Goal: Contribute content: Contribute content

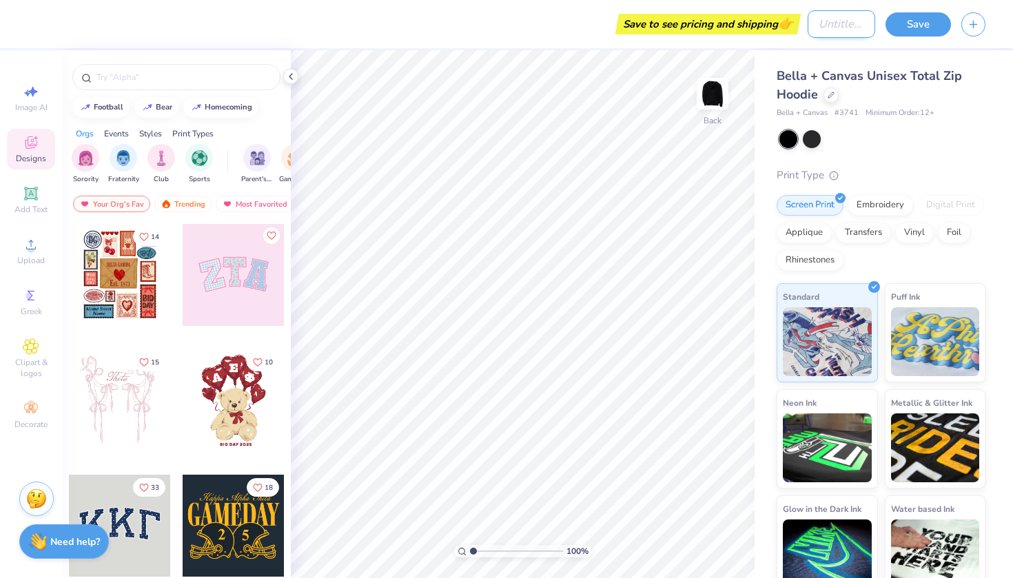
click at [840, 18] on input "Design Title" at bounding box center [842, 24] width 68 height 28
type input "[PERSON_NAME]"
click at [894, 200] on div "Embroidery" at bounding box center [880, 203] width 65 height 21
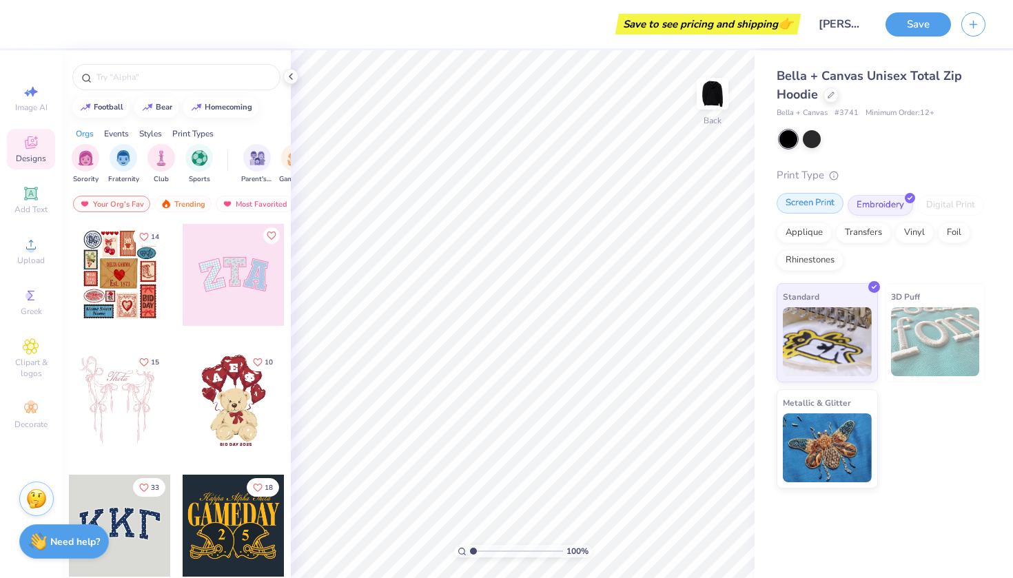
click at [824, 201] on div "Screen Print" at bounding box center [810, 203] width 67 height 21
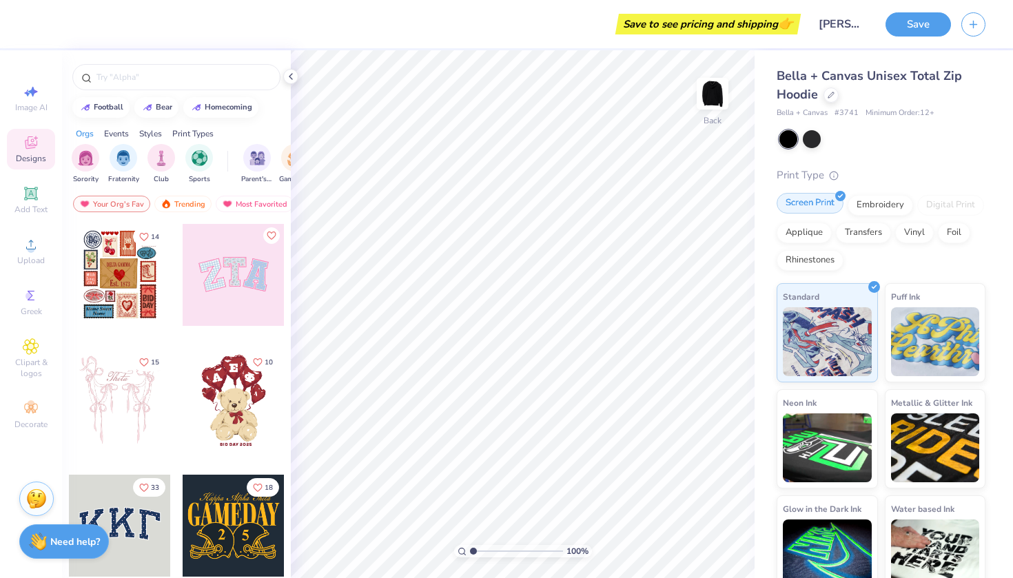
click at [830, 202] on div "Screen Print" at bounding box center [810, 203] width 67 height 21
click at [24, 307] on span "Greek" at bounding box center [31, 311] width 21 height 11
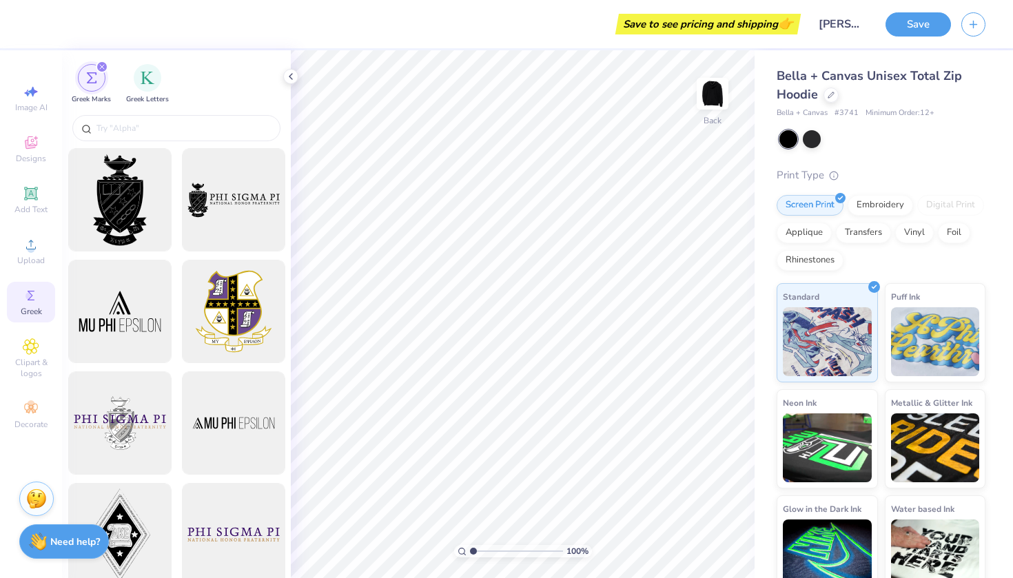
click at [27, 328] on div "Image AI Designs Add Text Upload Greek Clipart & logos Decorate" at bounding box center [31, 257] width 48 height 358
click at [27, 357] on span "Clipart & logos" at bounding box center [31, 368] width 48 height 22
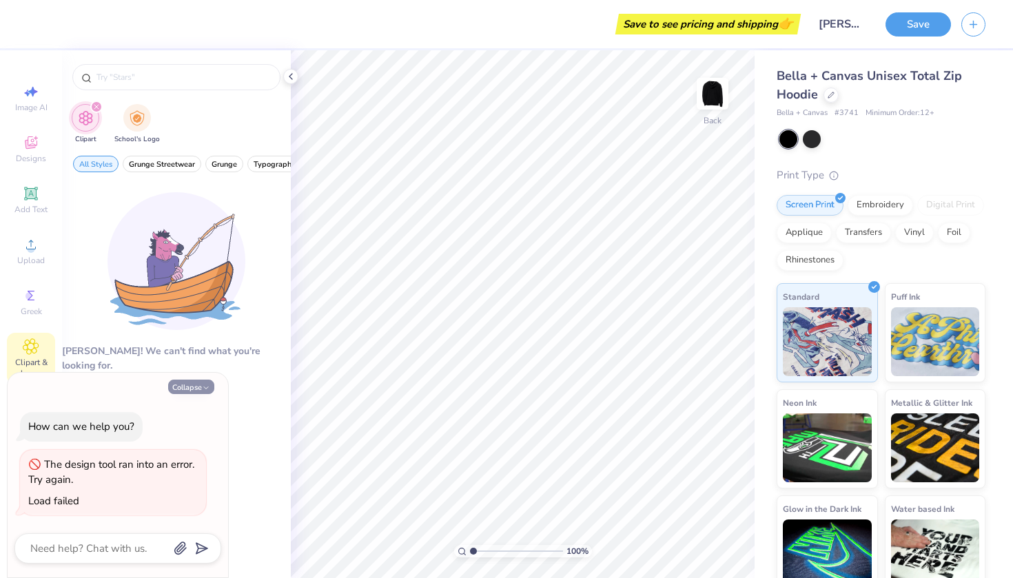
click at [212, 389] on button "Collapse" at bounding box center [191, 387] width 46 height 14
type textarea "x"
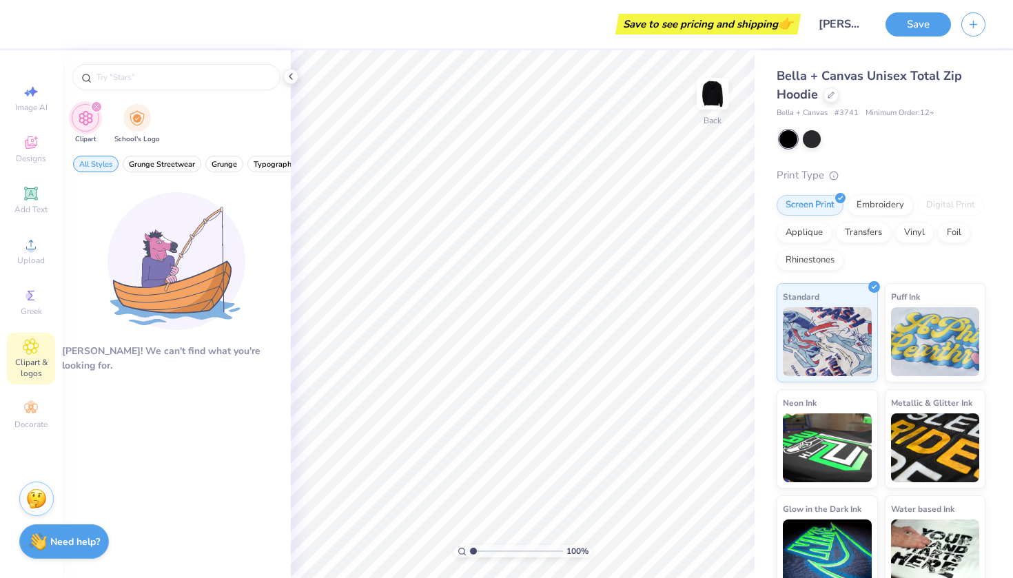
click at [32, 394] on div "Image AI Designs Add Text Upload Greek Clipart & logos Decorate" at bounding box center [31, 257] width 48 height 358
click at [32, 390] on div "Image AI Designs Add Text Upload Greek Clipart & logos Decorate" at bounding box center [31, 257] width 48 height 358
click at [32, 407] on circle at bounding box center [31, 405] width 8 height 8
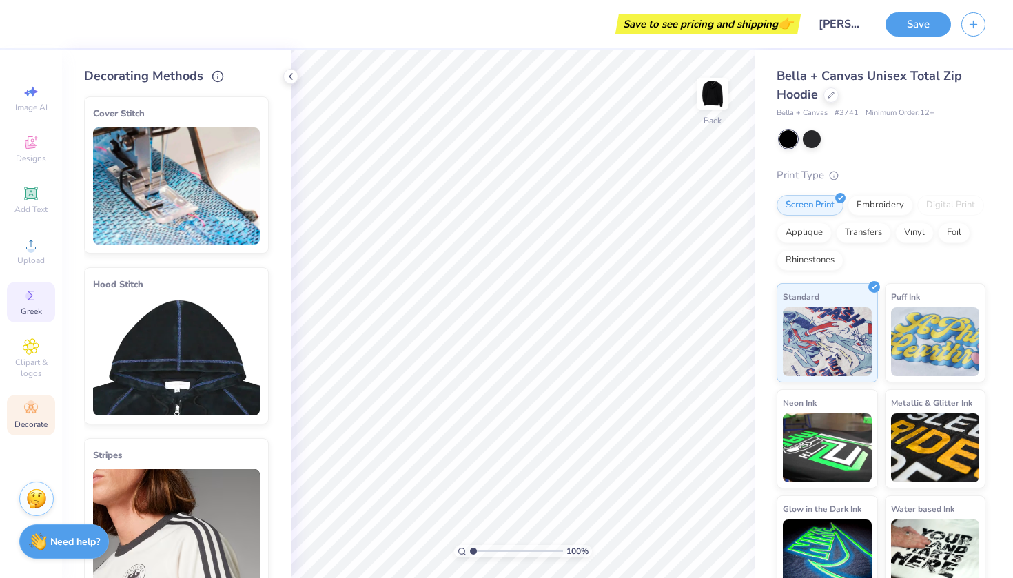
click at [32, 307] on span "Greek" at bounding box center [31, 311] width 21 height 11
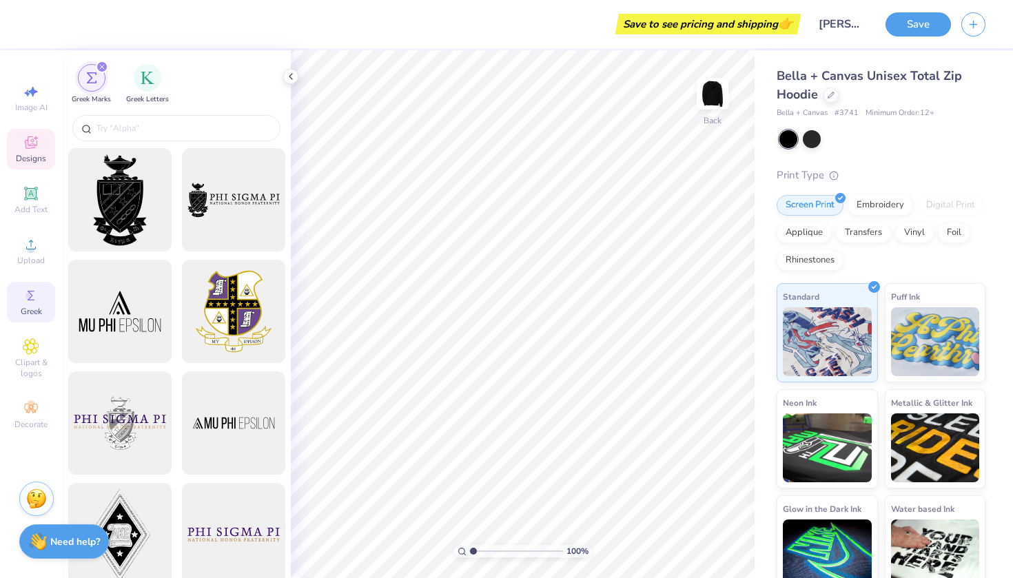
click at [34, 135] on icon at bounding box center [31, 142] width 17 height 17
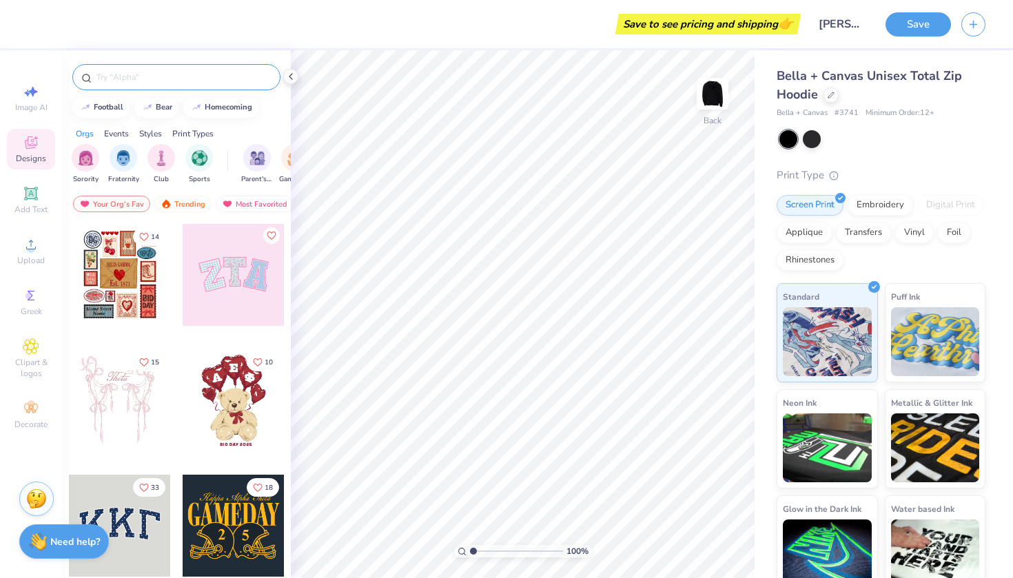
click at [143, 83] on input "text" at bounding box center [183, 77] width 176 height 14
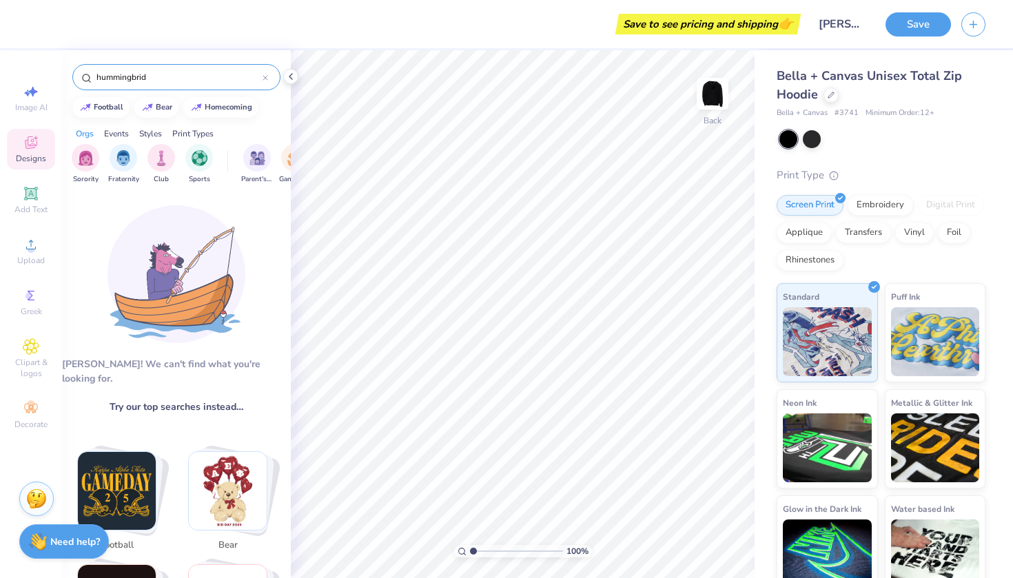
type input "hummingbird"
click at [188, 68] on div "hummingbird" at bounding box center [176, 77] width 208 height 26
click at [183, 72] on input "hummingbird" at bounding box center [179, 77] width 168 height 14
click at [30, 192] on icon at bounding box center [30, 193] width 13 height 13
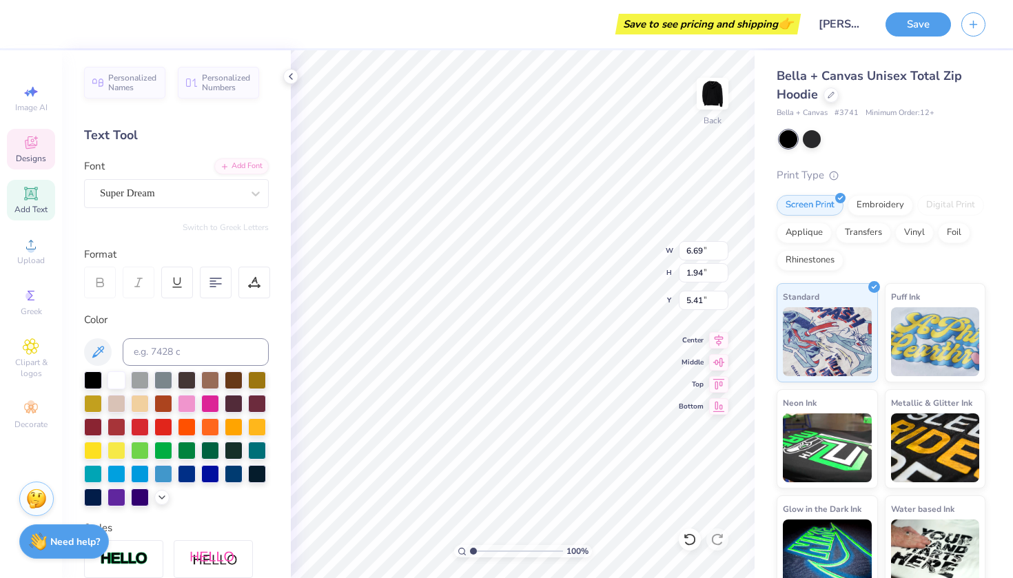
click at [37, 162] on span "Designs" at bounding box center [31, 158] width 30 height 11
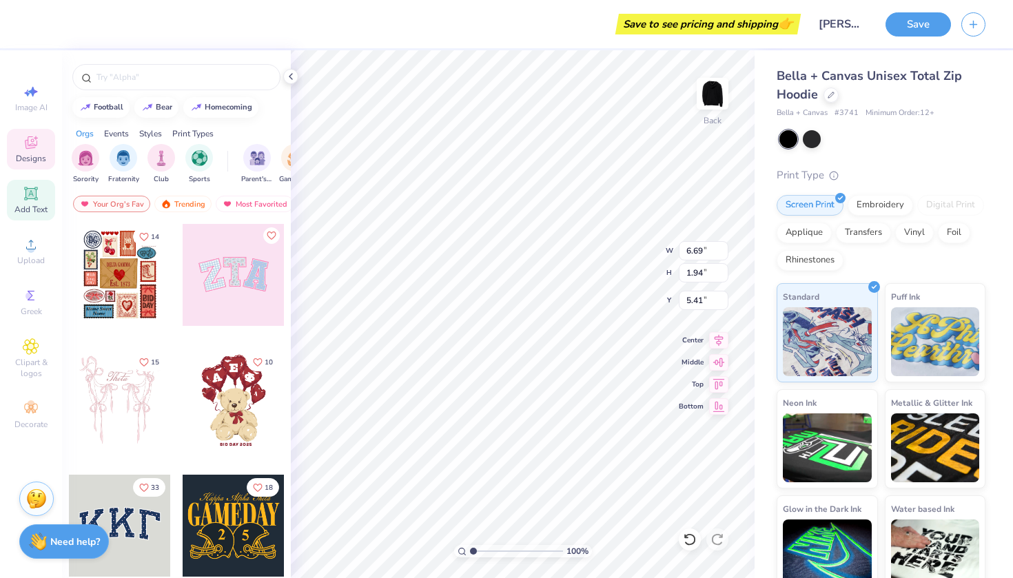
click at [37, 213] on span "Add Text" at bounding box center [30, 209] width 33 height 11
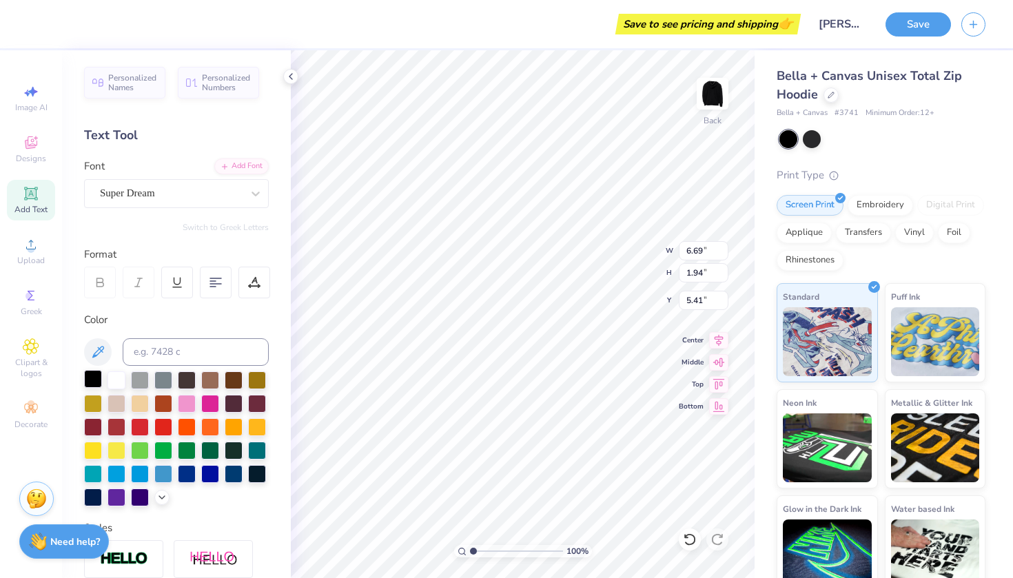
click at [94, 386] on div at bounding box center [93, 379] width 18 height 18
click at [927, 18] on button "Save" at bounding box center [918, 22] width 65 height 24
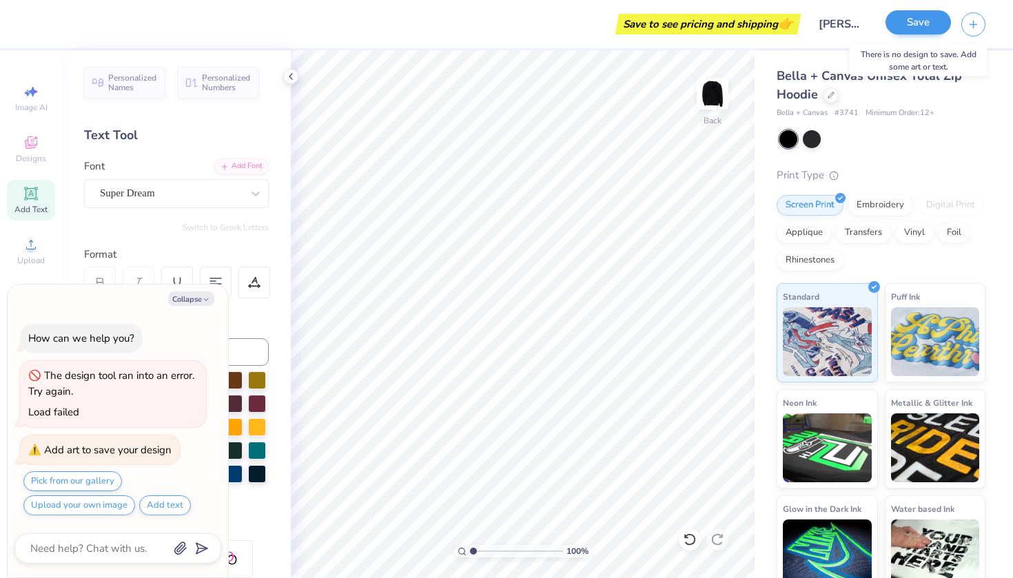
click at [927, 18] on button "Save" at bounding box center [918, 22] width 65 height 24
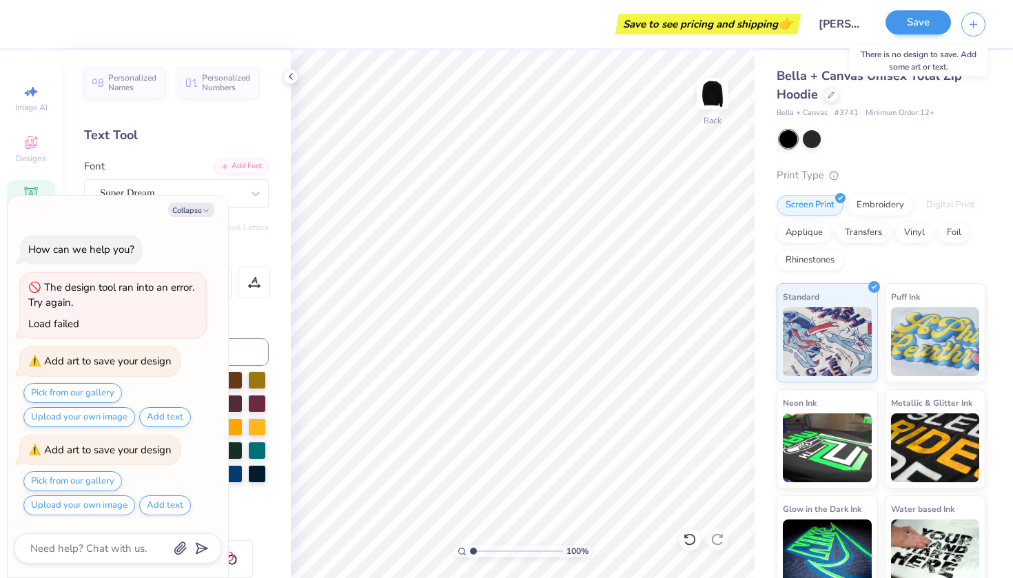
click at [927, 18] on button "Save" at bounding box center [918, 22] width 65 height 24
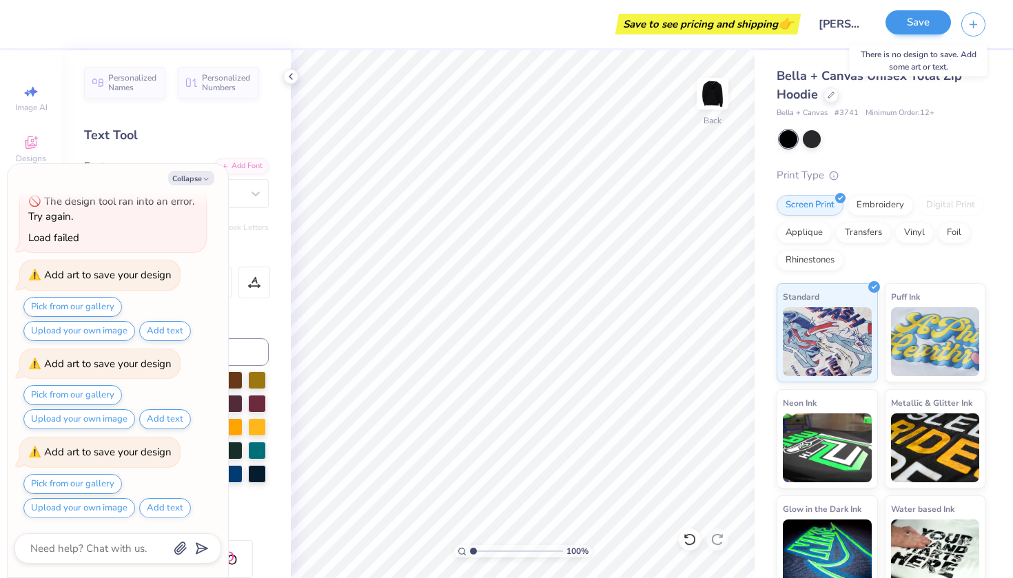
click at [927, 18] on button "Save" at bounding box center [918, 22] width 65 height 24
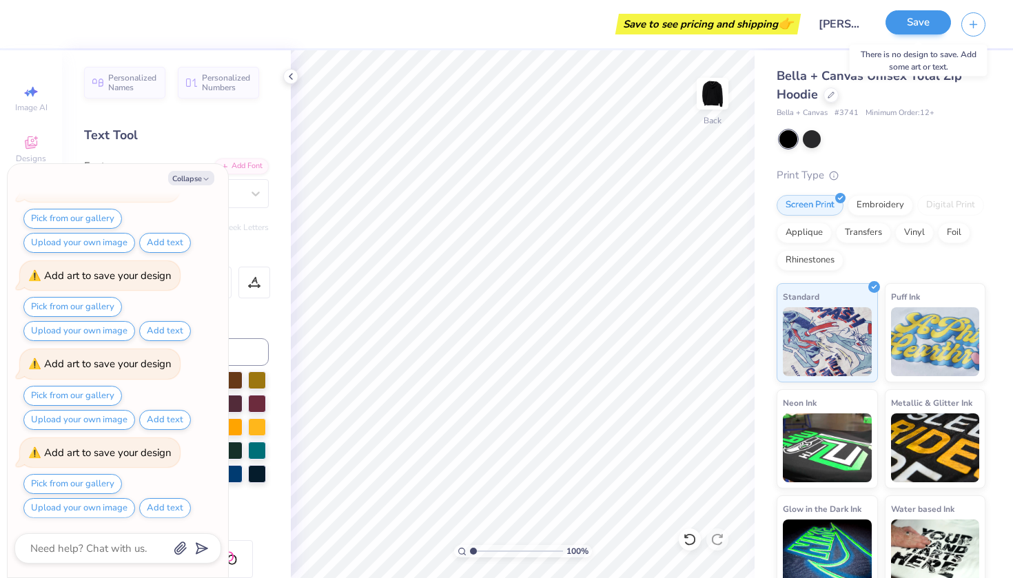
click at [927, 18] on button "Save" at bounding box center [918, 22] width 65 height 24
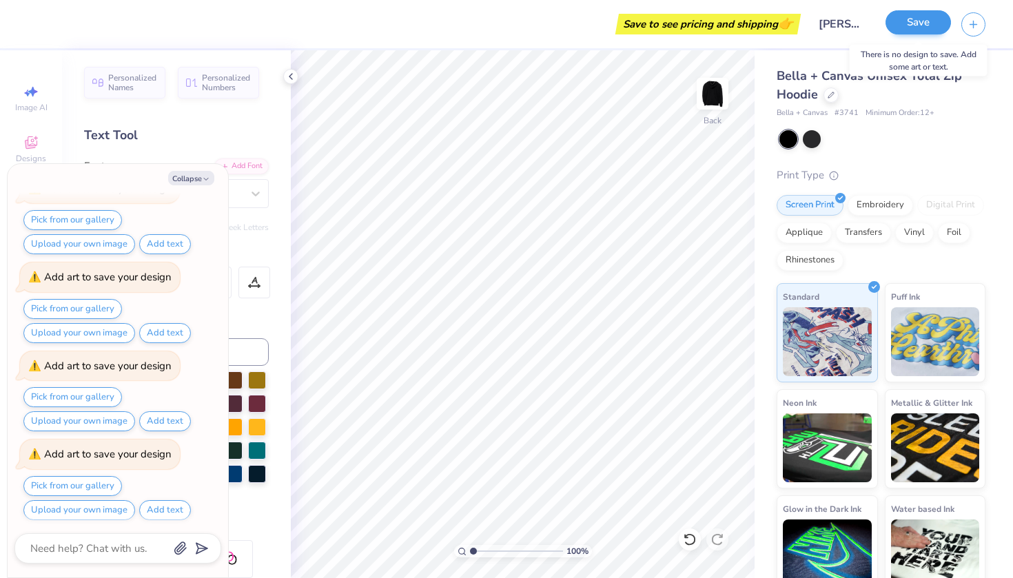
click at [927, 18] on button "Save" at bounding box center [918, 22] width 65 height 24
click at [696, 542] on icon at bounding box center [690, 540] width 14 height 14
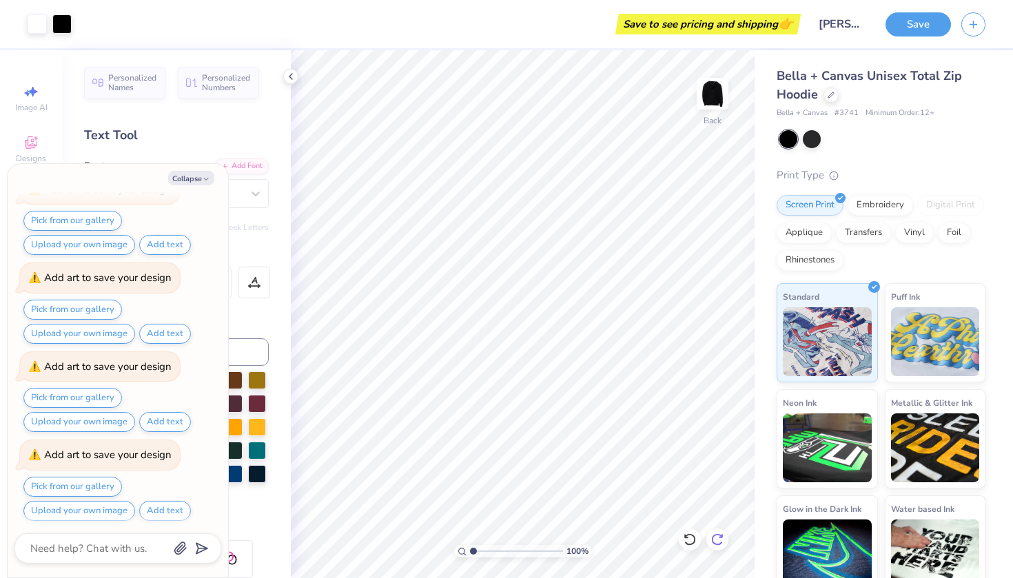
click at [714, 531] on div at bounding box center [718, 540] width 22 height 22
click at [292, 73] on icon at bounding box center [290, 76] width 11 height 11
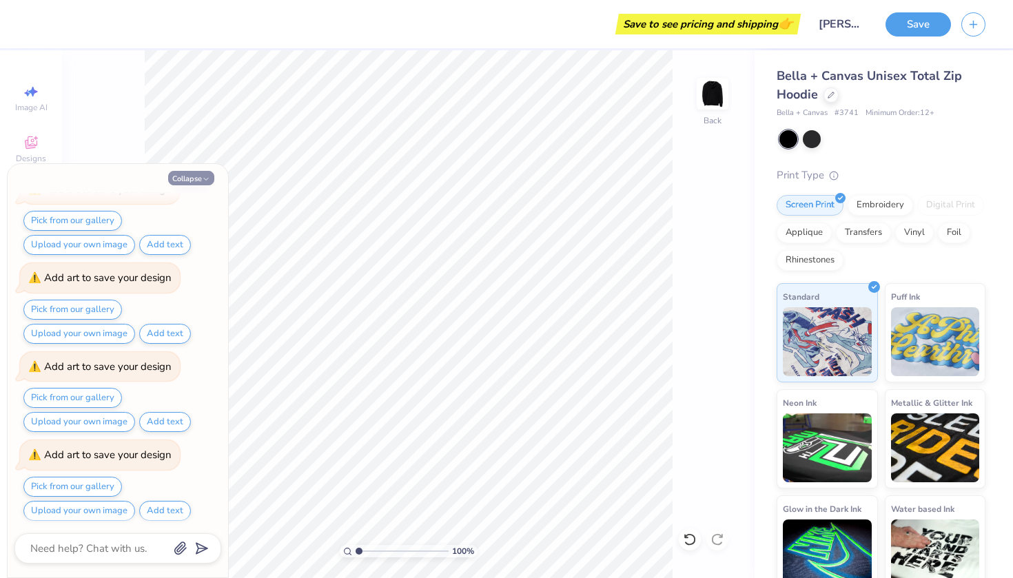
click at [181, 185] on button "Collapse" at bounding box center [191, 178] width 46 height 14
type textarea "x"
